Goal: Navigation & Orientation: Find specific page/section

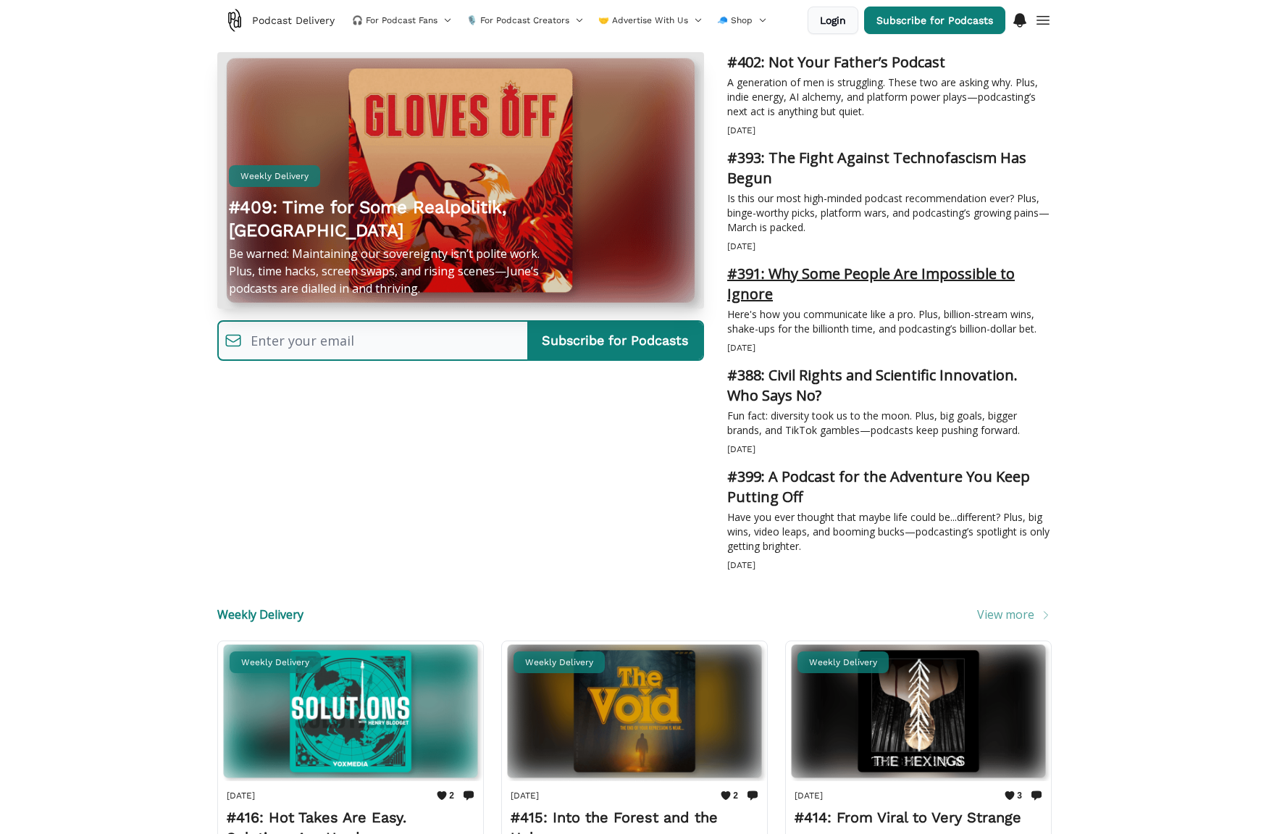
click at [809, 271] on h2 "#391: Why Some People Are Impossible to Ignore" at bounding box center [889, 284] width 325 height 41
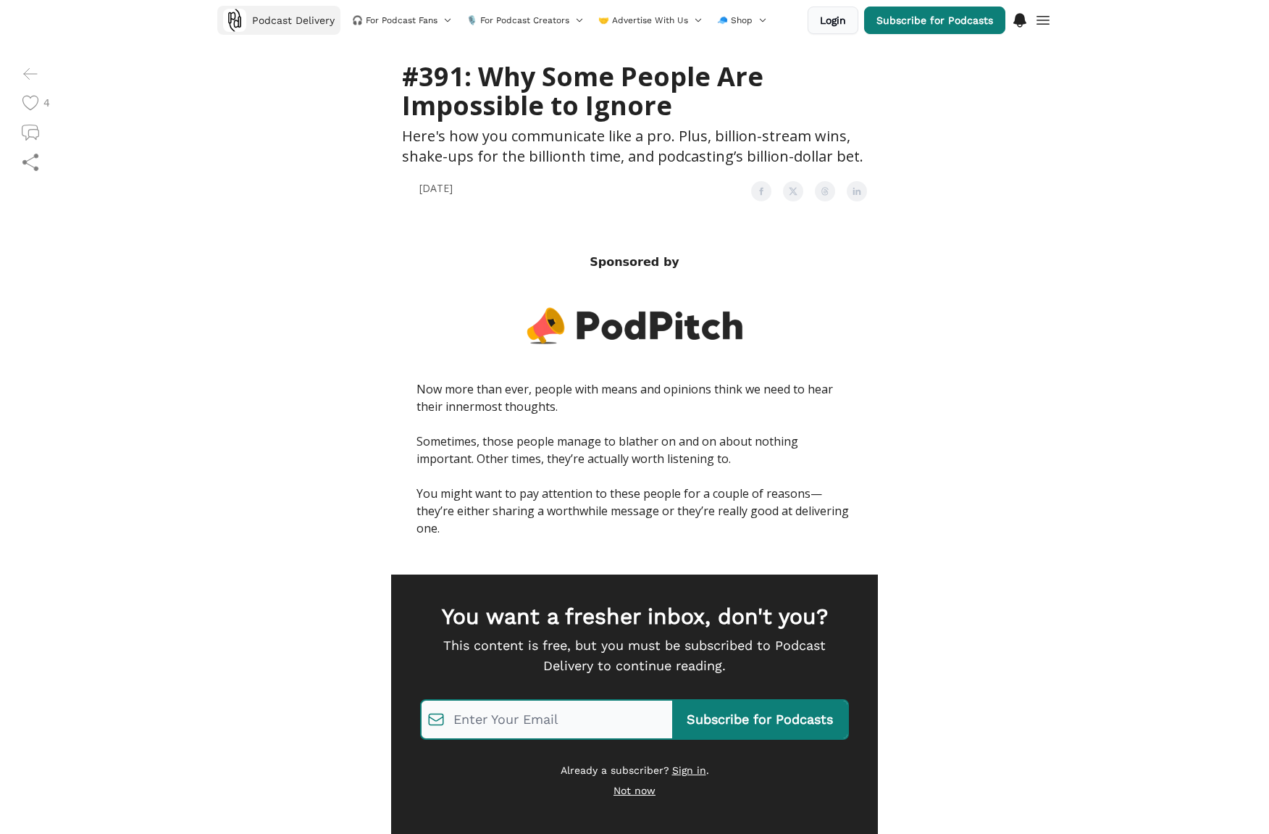
click at [270, 28] on div "Podcast Delivery" at bounding box center [279, 20] width 112 height 23
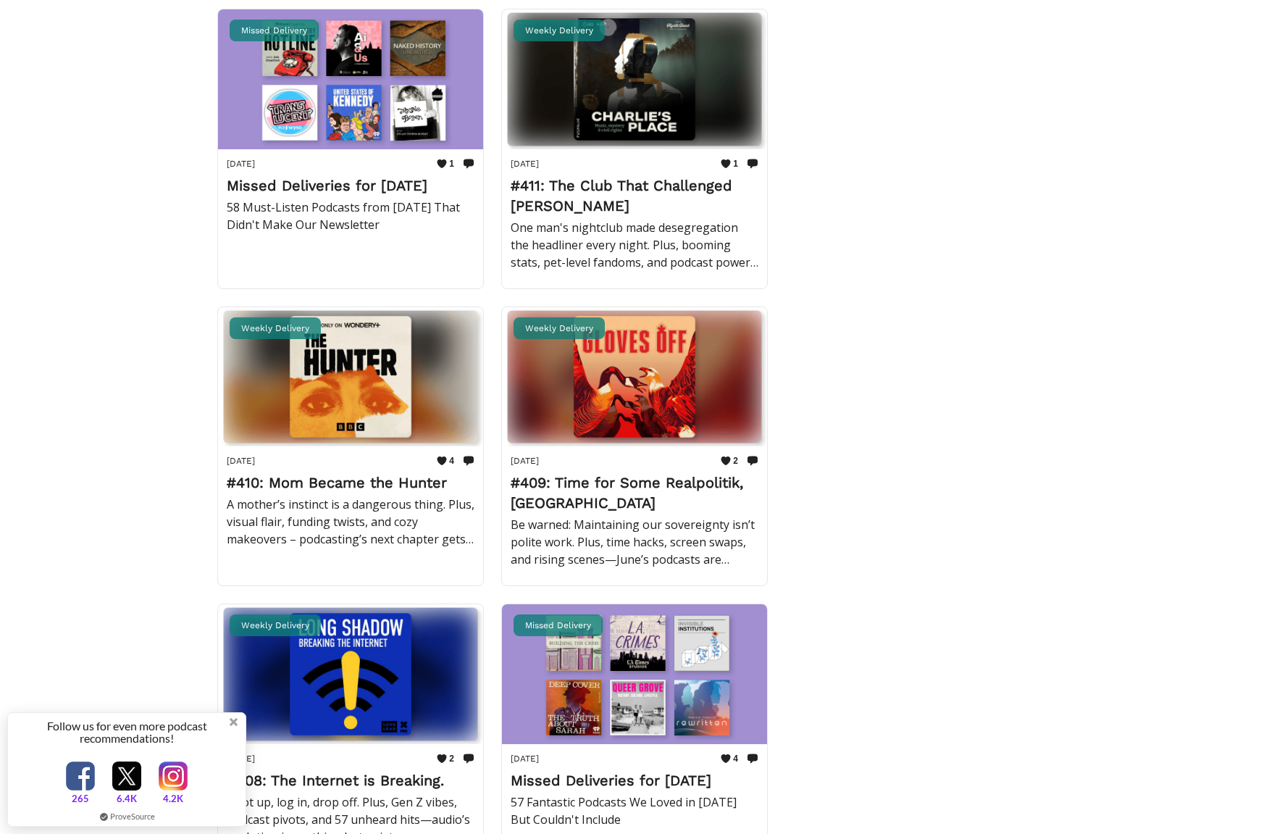
scroll to position [2735, 0]
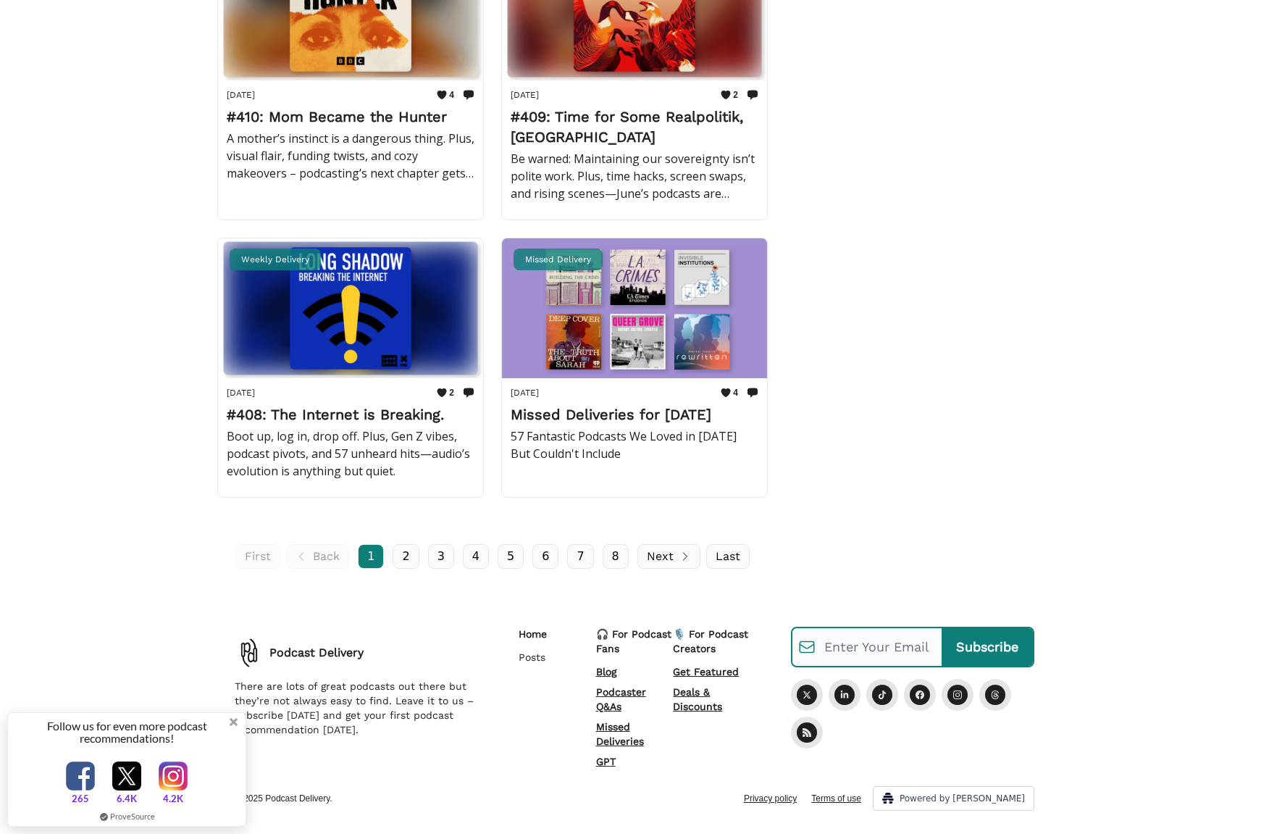
click at [410, 555] on link "2" at bounding box center [406, 556] width 26 height 25
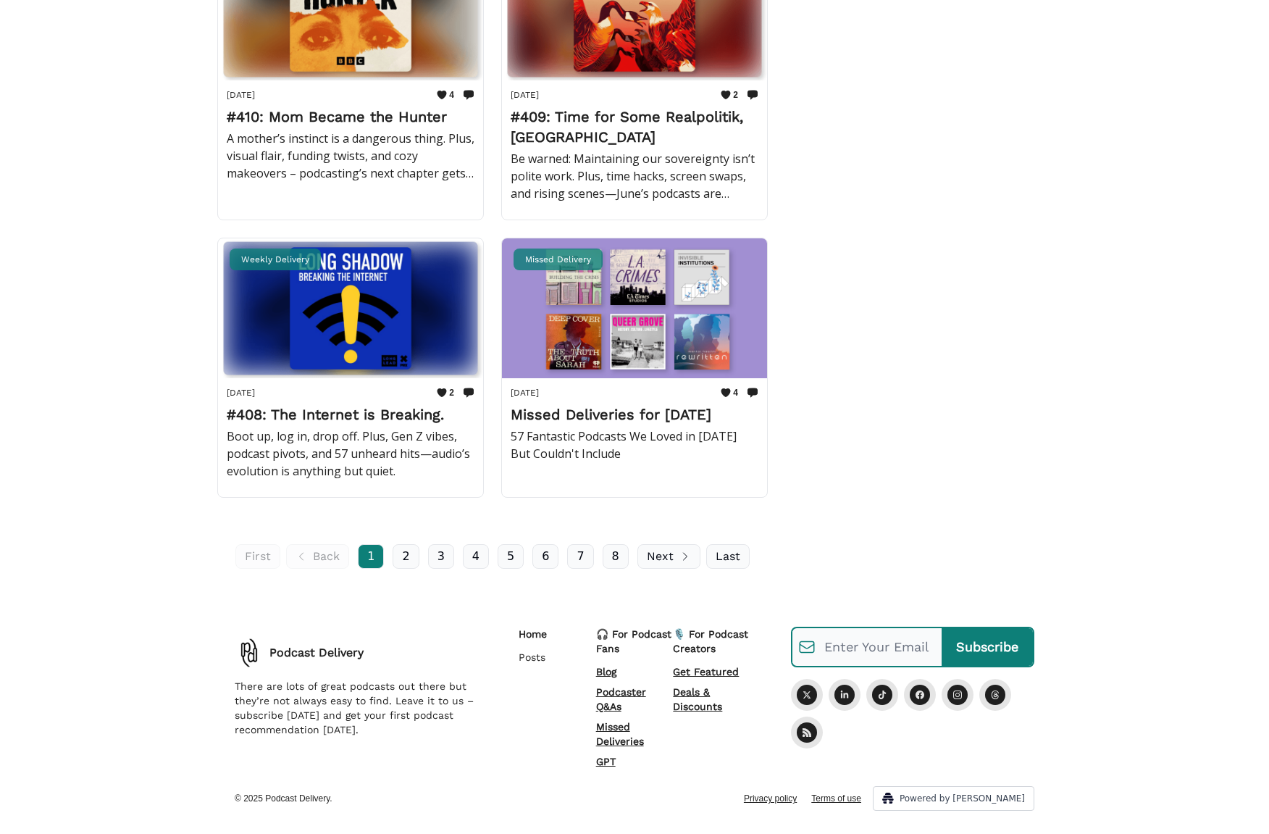
click at [410, 555] on link "2" at bounding box center [406, 556] width 26 height 25
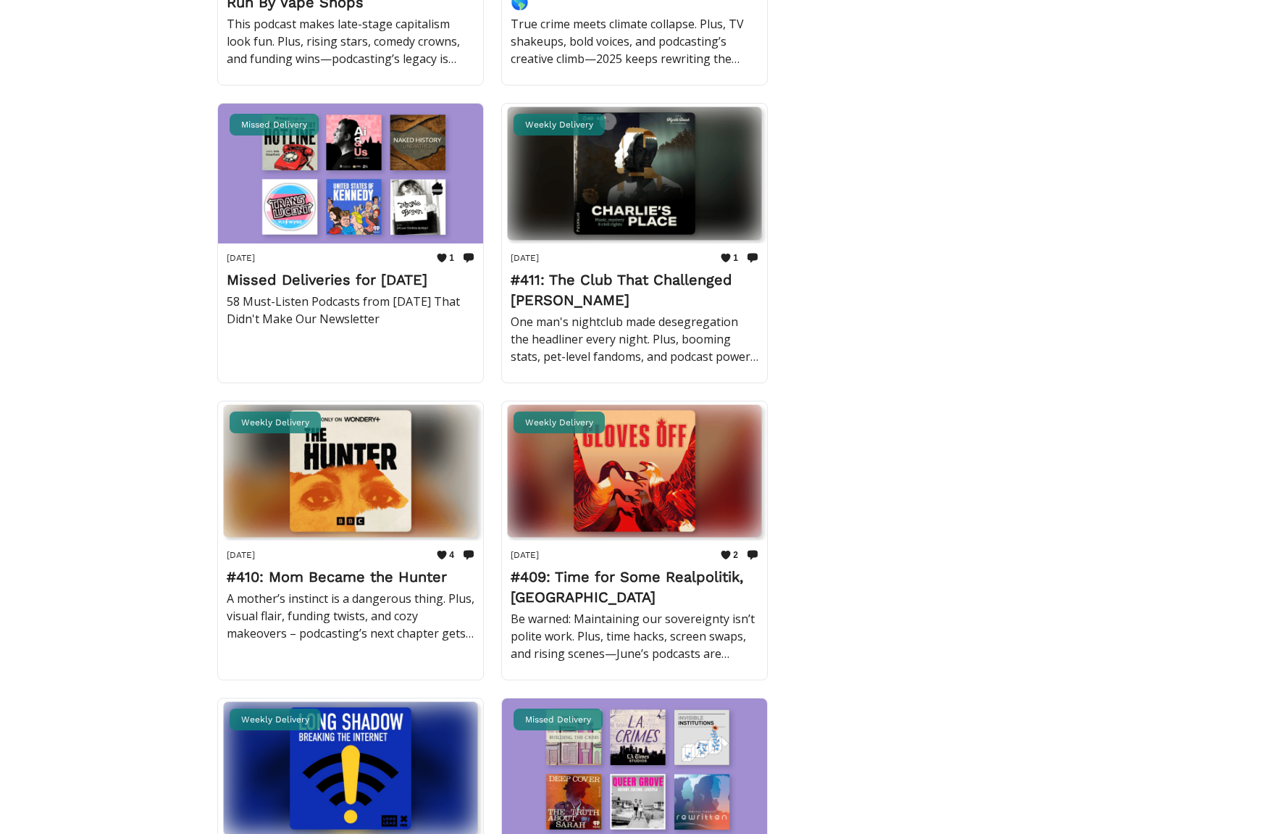
scroll to position [2208, 0]
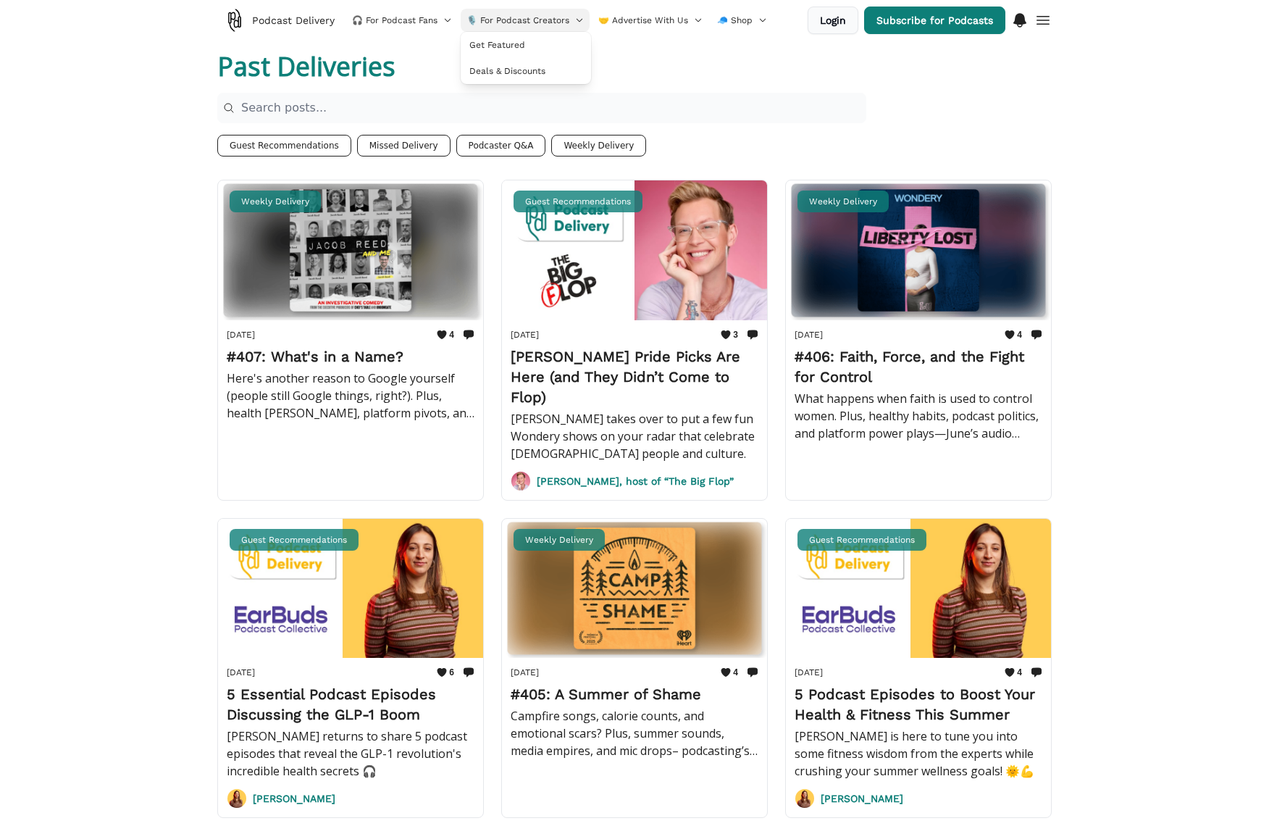
click at [523, 18] on span "🎙️ For Podcast Creators" at bounding box center [518, 20] width 103 height 12
click at [517, 49] on span "Get Featured" at bounding box center [498, 45] width 56 height 12
click at [293, 23] on span "Podcast Delivery" at bounding box center [293, 20] width 83 height 14
click at [239, 23] on img at bounding box center [234, 20] width 23 height 23
